Goal: Navigation & Orientation: Understand site structure

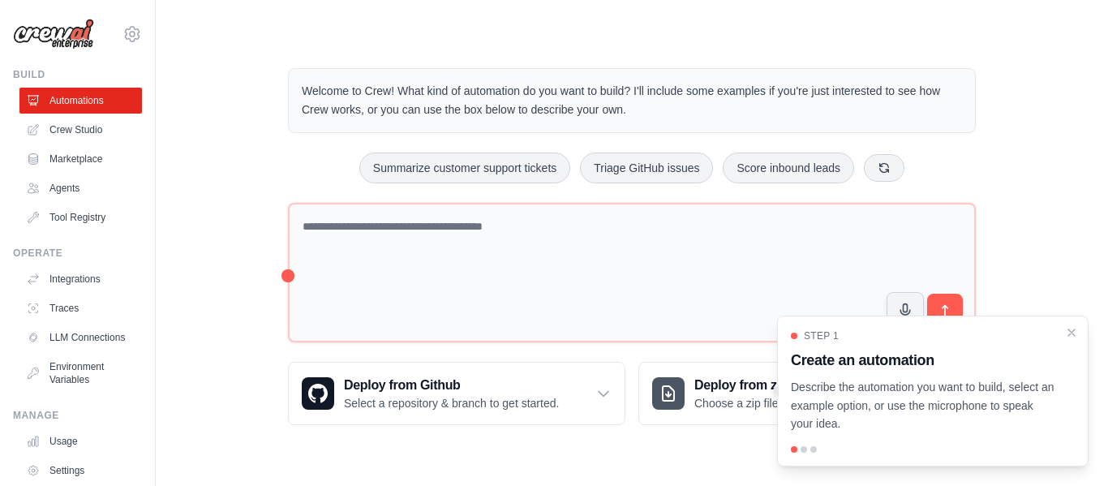
click at [1102, 184] on div "Welcome to Crew! What kind of automation do you want to build? I'll include som…" at bounding box center [632, 246] width 953 height 409
click at [1011, 174] on div "Welcome to Crew! What kind of automation do you want to build? I'll include som…" at bounding box center [632, 246] width 901 height 409
click at [1072, 333] on icon "Close walkthrough" at bounding box center [1072, 331] width 7 height 7
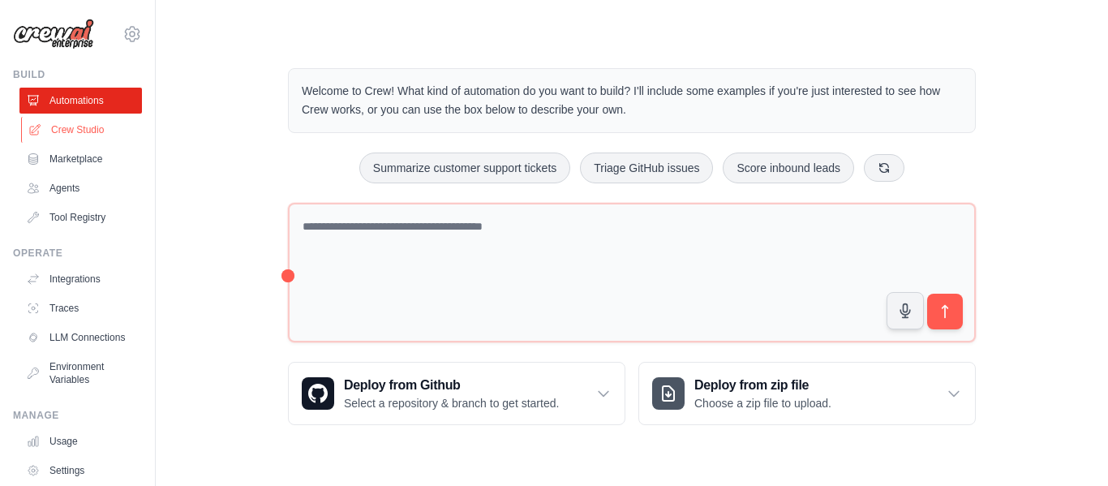
click at [69, 131] on link "Crew Studio" at bounding box center [82, 130] width 123 height 26
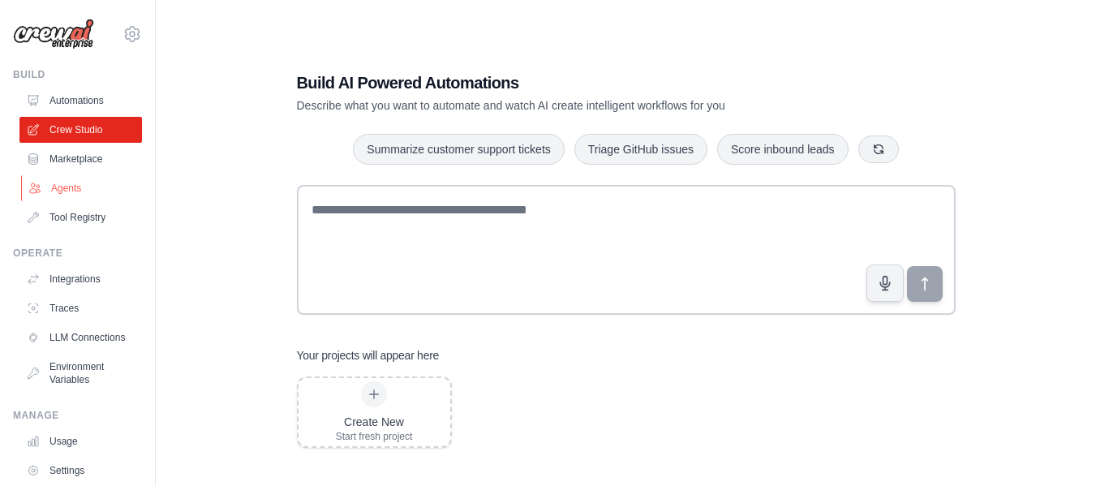
click at [84, 187] on link "Agents" at bounding box center [82, 188] width 123 height 26
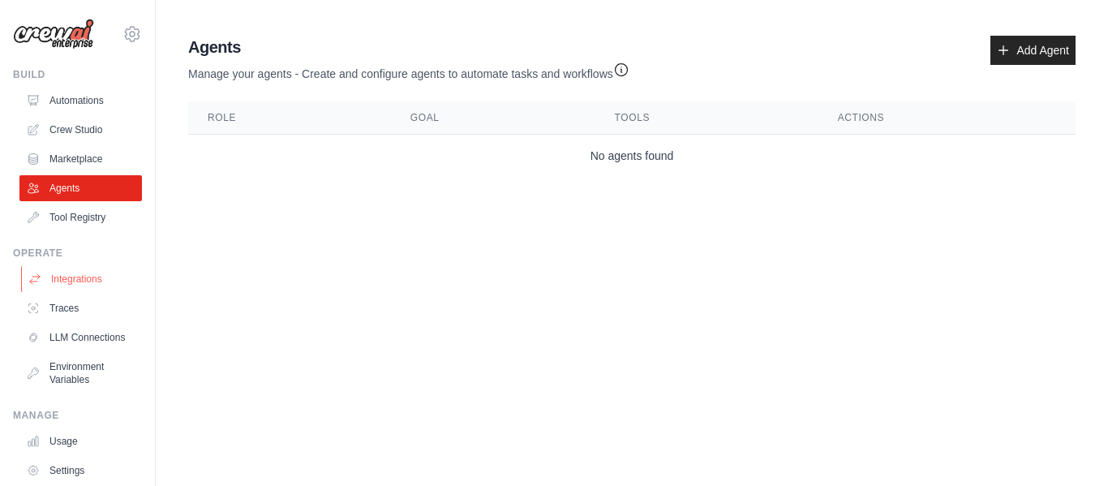
click at [85, 284] on link "Integrations" at bounding box center [82, 279] width 123 height 26
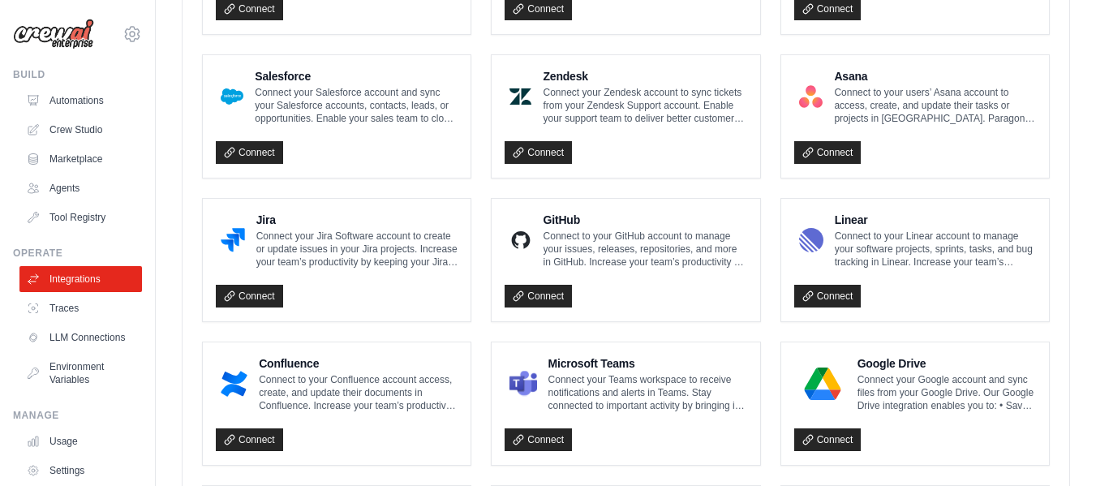
scroll to position [200, 0]
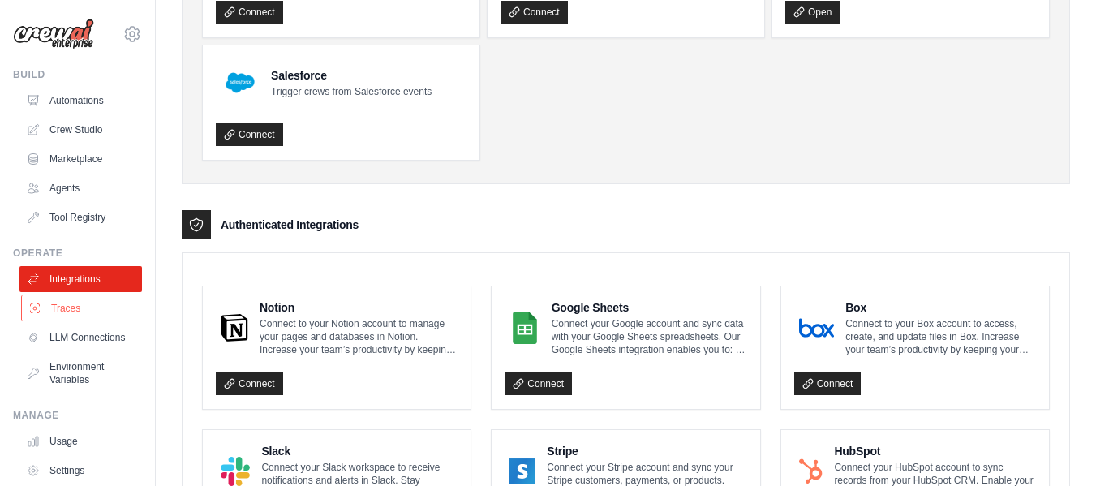
click at [57, 308] on link "Traces" at bounding box center [82, 308] width 123 height 26
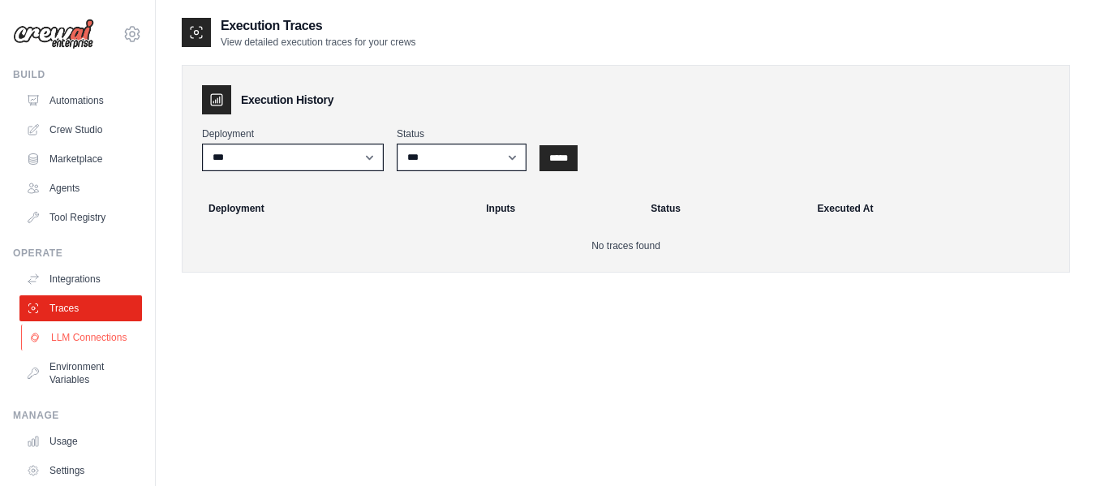
click at [68, 346] on link "LLM Connections" at bounding box center [82, 338] width 123 height 26
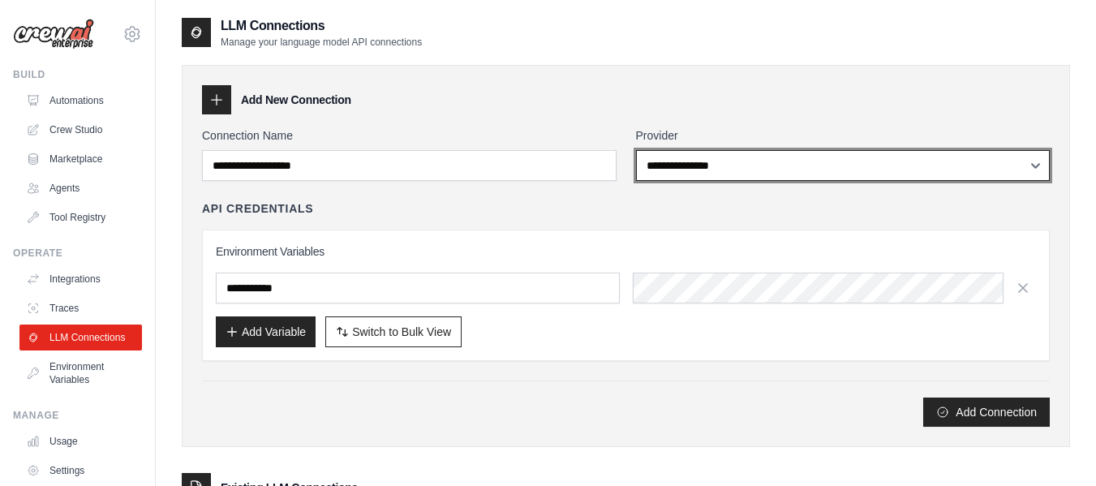
click at [740, 171] on select "**********" at bounding box center [843, 165] width 415 height 31
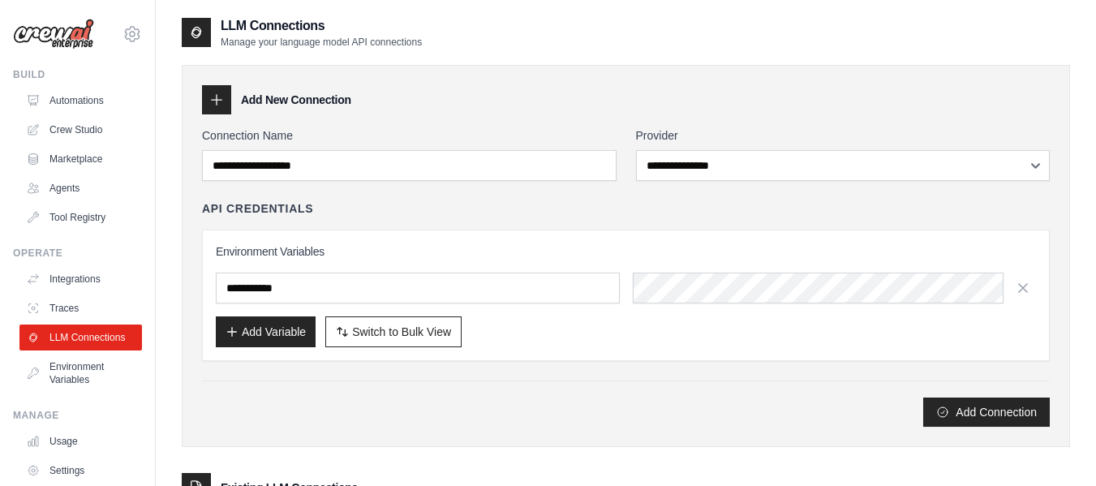
click at [704, 421] on div "Add Connection" at bounding box center [626, 412] width 848 height 29
click at [70, 385] on link "Environment Variables" at bounding box center [82, 373] width 123 height 39
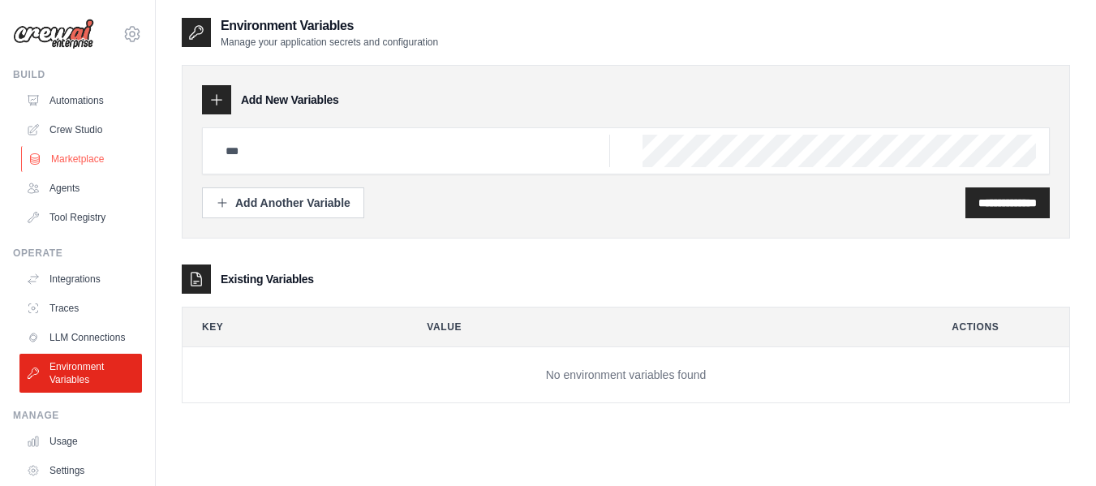
click at [82, 163] on link "Marketplace" at bounding box center [82, 159] width 123 height 26
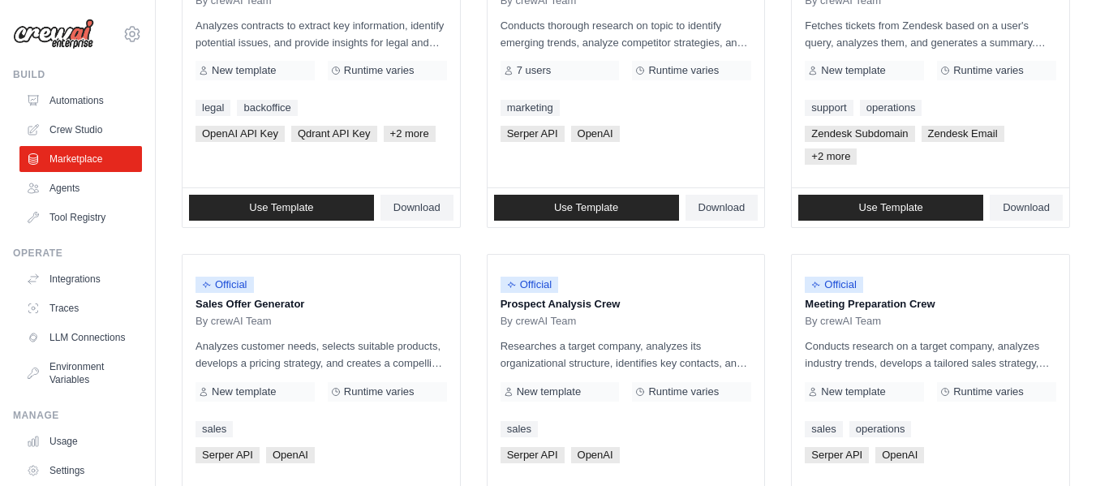
scroll to position [256, 0]
